Goal: Task Accomplishment & Management: Manage account settings

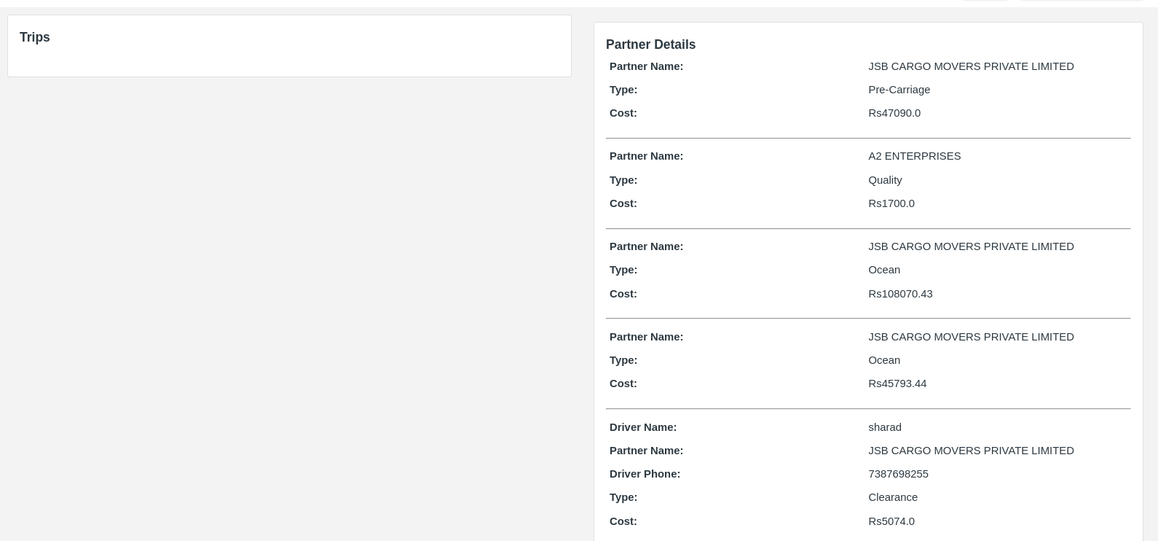
scroll to position [73, 0]
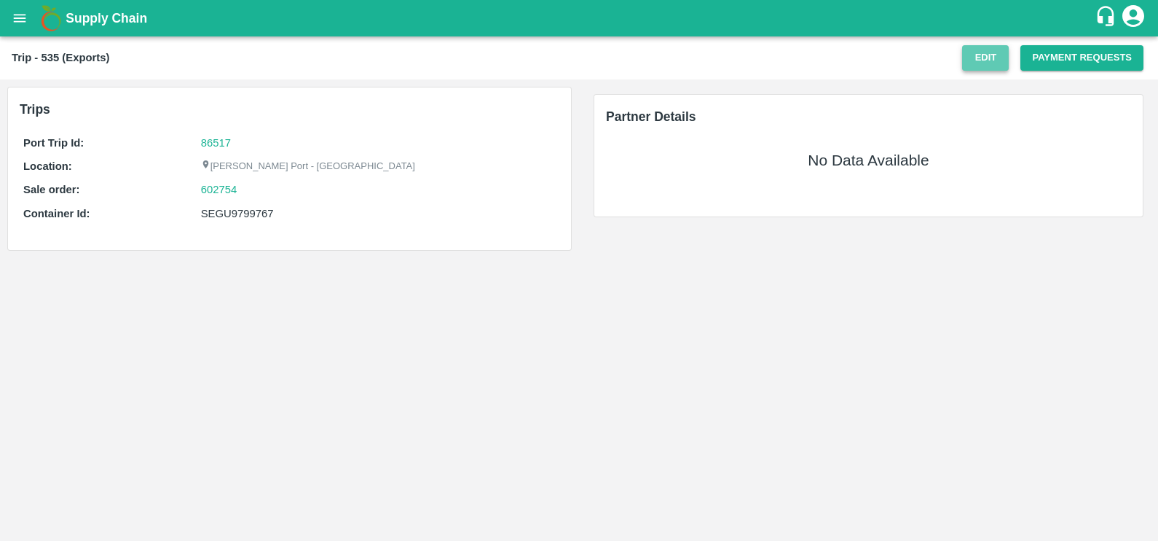
click at [973, 61] on button "Edit" at bounding box center [985, 58] width 47 height 26
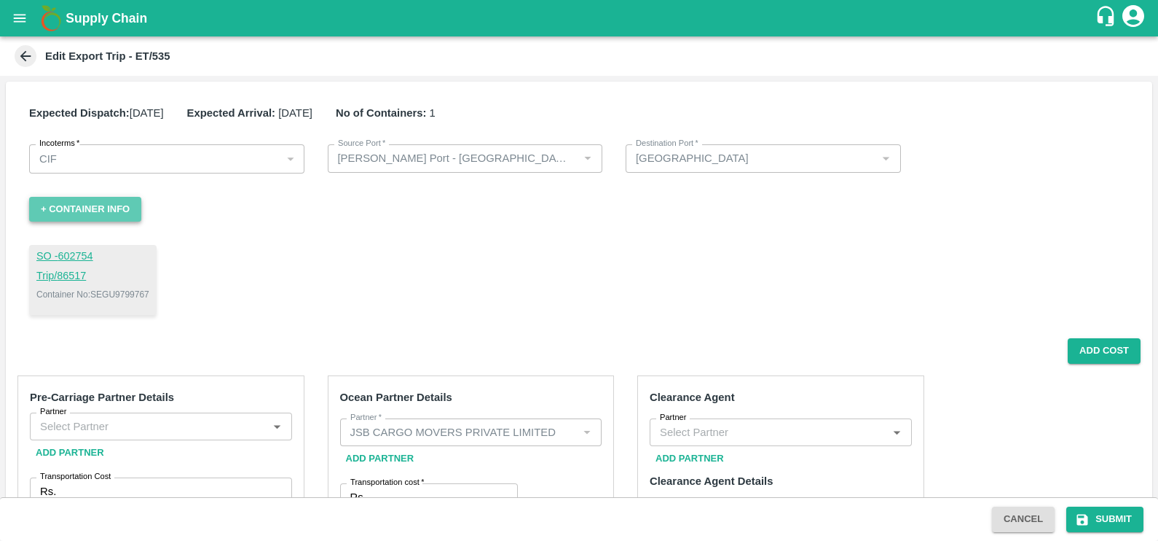
click at [112, 211] on button "+ Container Info" at bounding box center [85, 210] width 112 height 26
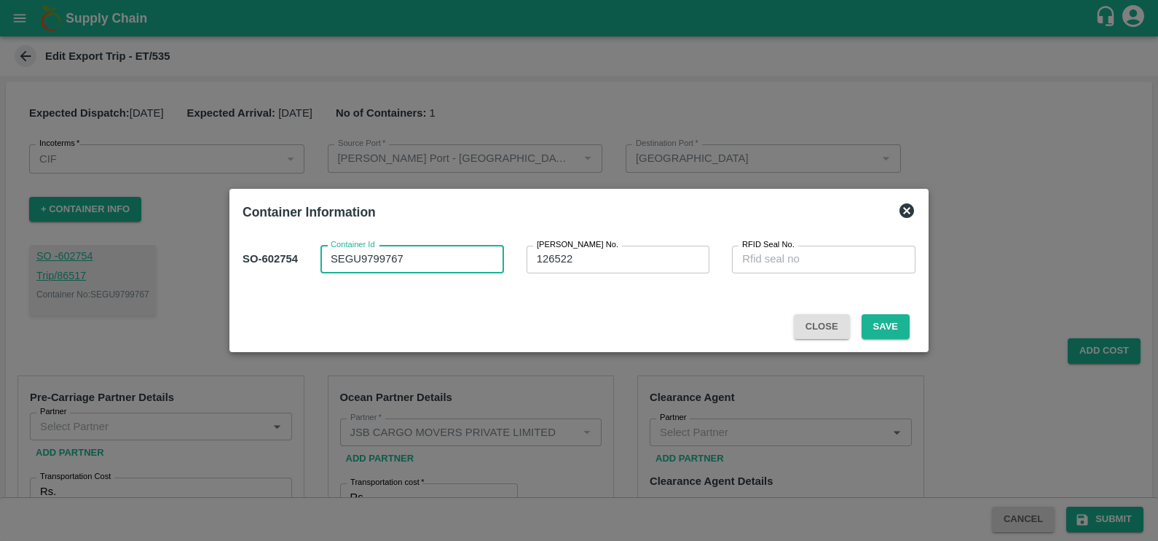
click at [450, 256] on textarea "SEGU9799767" at bounding box center [412, 258] width 163 height 15
type textarea "S"
click at [587, 257] on textarea "126522" at bounding box center [618, 258] width 163 height 15
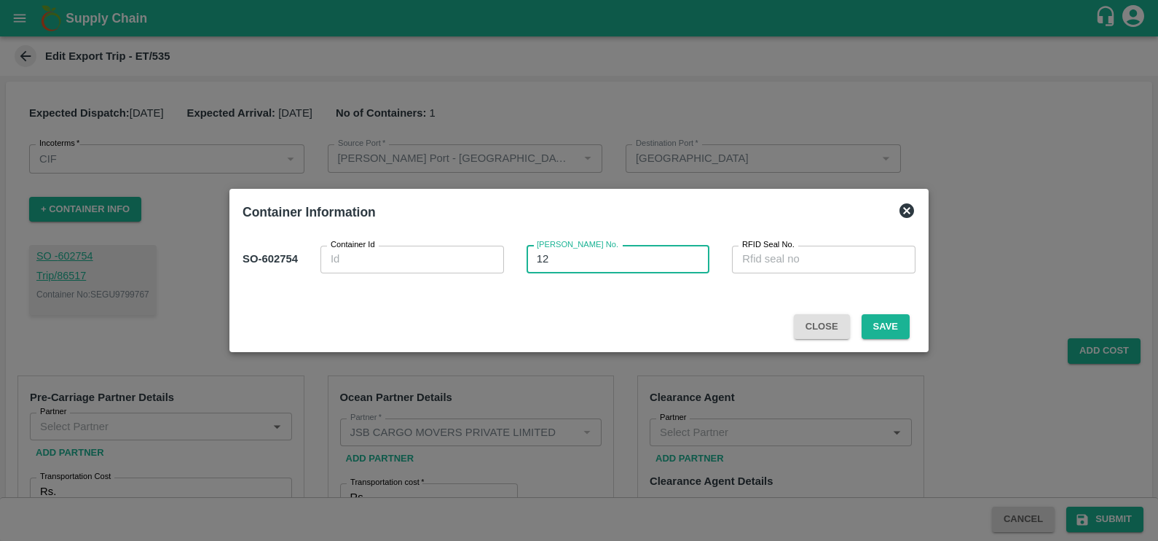
type textarea "1"
click at [873, 332] on button "Save" at bounding box center [886, 327] width 48 height 26
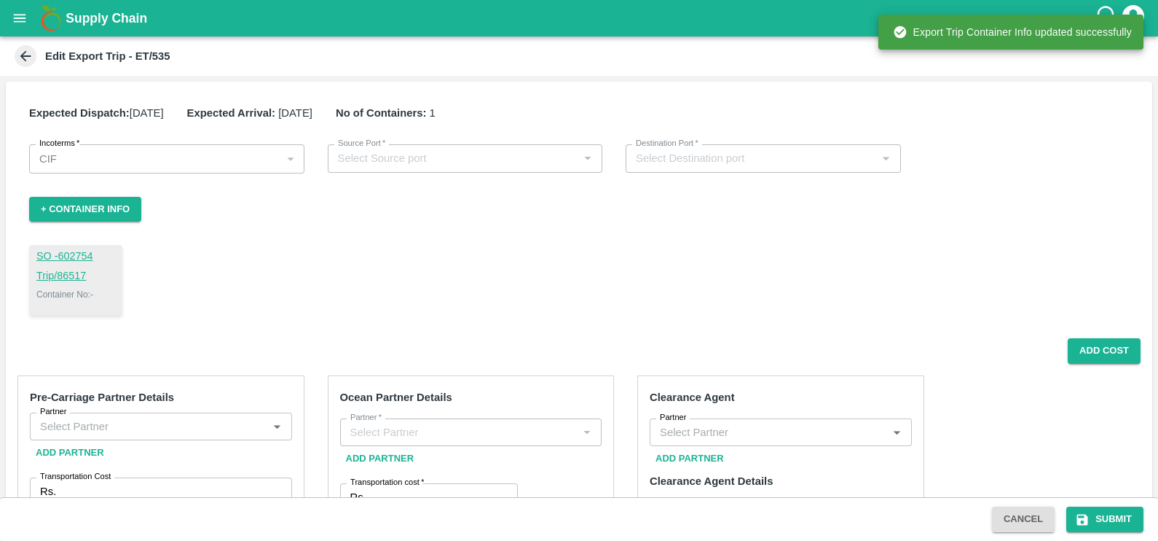
type input "[PERSON_NAME] Port - [GEOGRAPHIC_DATA]"
type input "[GEOGRAPHIC_DATA]"
type input "JSB CARGO MOVERS PRIVATE LIMITED"
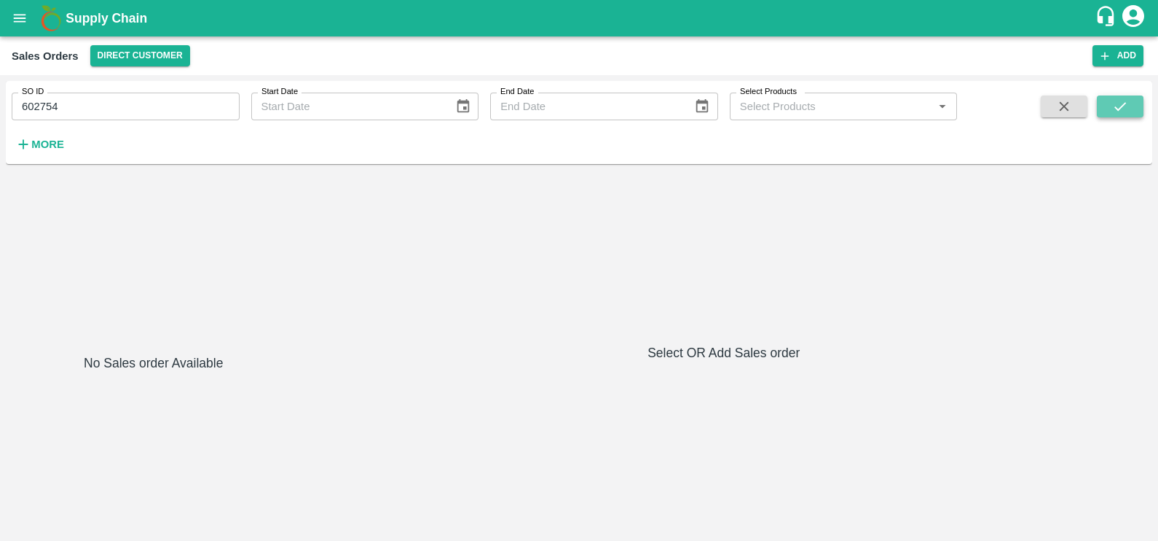
click at [1127, 98] on icon "submit" at bounding box center [1121, 106] width 16 height 16
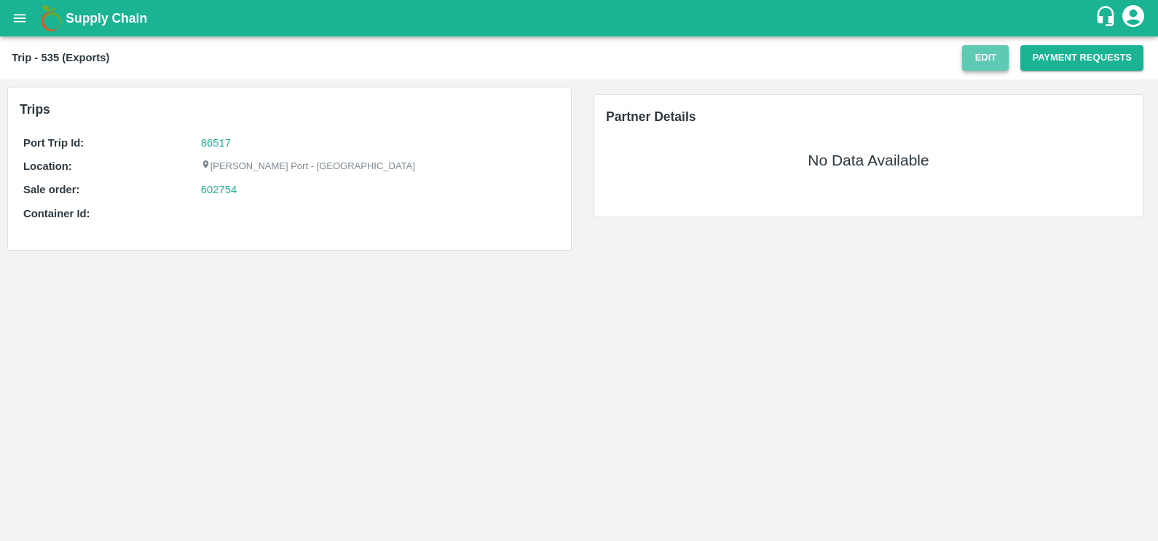
click at [980, 66] on button "Edit" at bounding box center [985, 58] width 47 height 26
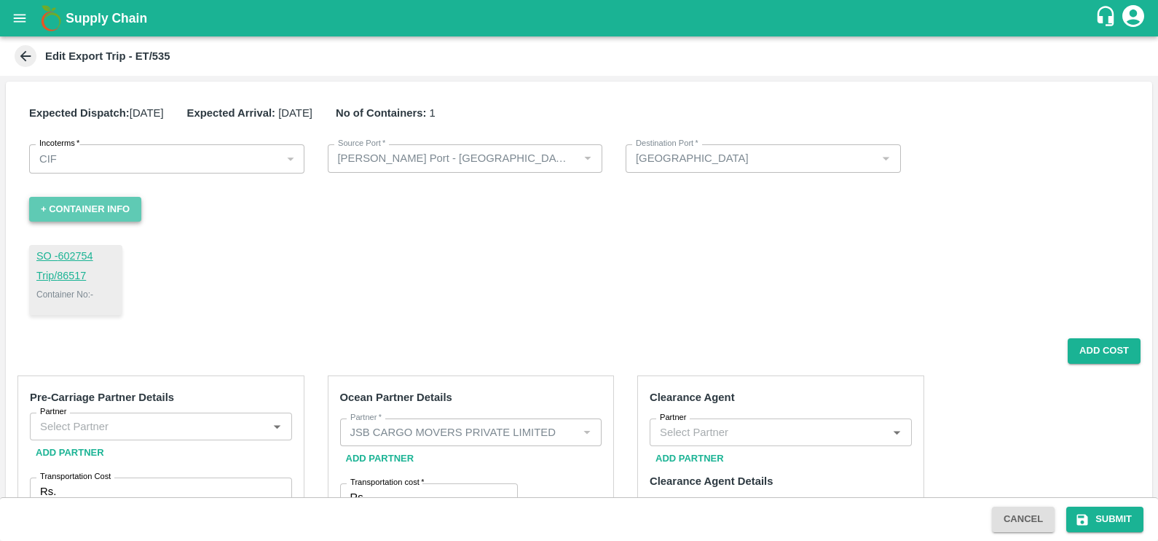
click at [119, 209] on button "+ Container Info" at bounding box center [85, 210] width 112 height 26
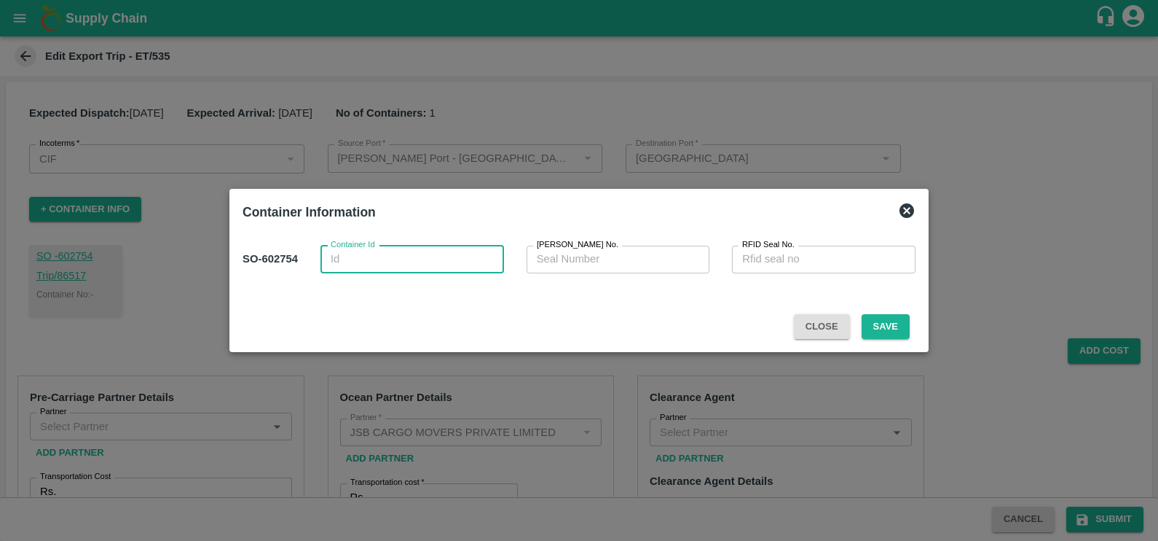
click at [366, 254] on textarea "Container Id" at bounding box center [412, 258] width 163 height 15
click at [900, 208] on icon at bounding box center [907, 210] width 15 height 15
